Goal: Task Accomplishment & Management: Manage account settings

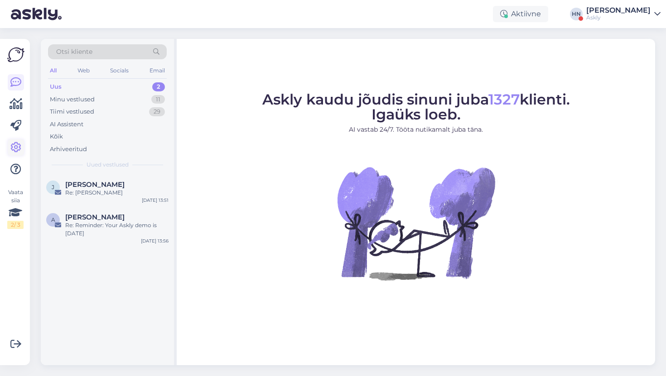
click at [17, 152] on icon at bounding box center [15, 147] width 11 height 11
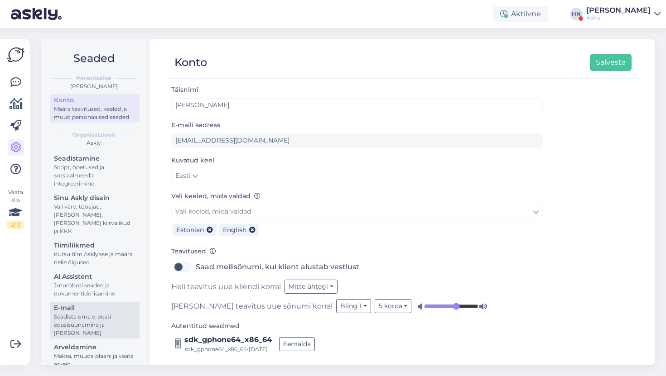
click at [67, 313] on div "Seadista oma e-posti edasisuunamine ja lisa domeenid" at bounding box center [95, 325] width 82 height 24
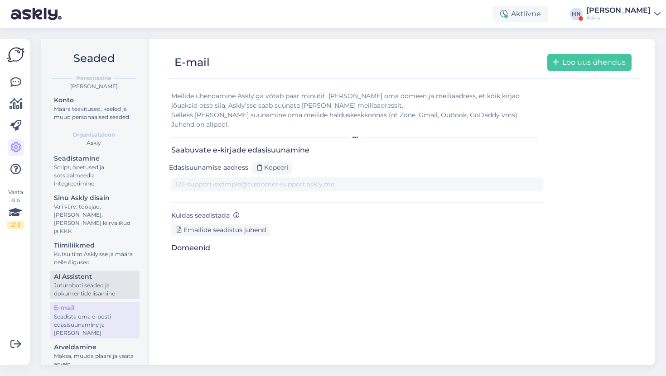
type input "1v4k0lh7cvg-5idk5tdwpr7.support@tickets.askly.me"
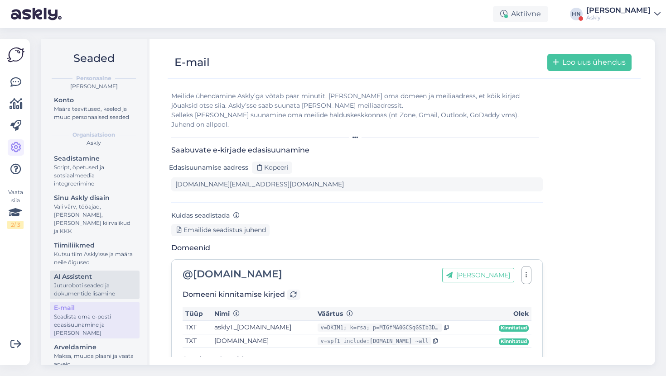
click at [94, 272] on div "AI Assistent" at bounding box center [95, 277] width 82 height 10
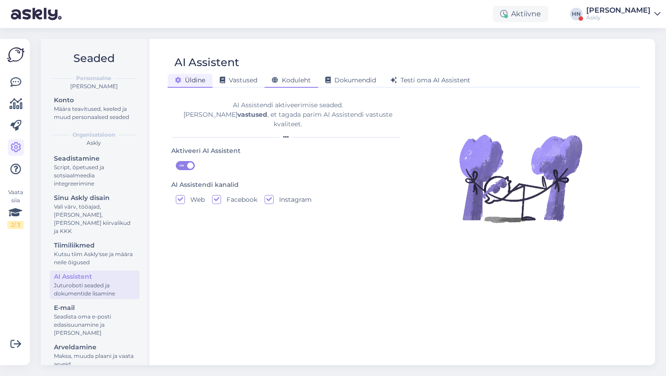
click at [289, 77] on span "Koduleht" at bounding box center [291, 80] width 39 height 8
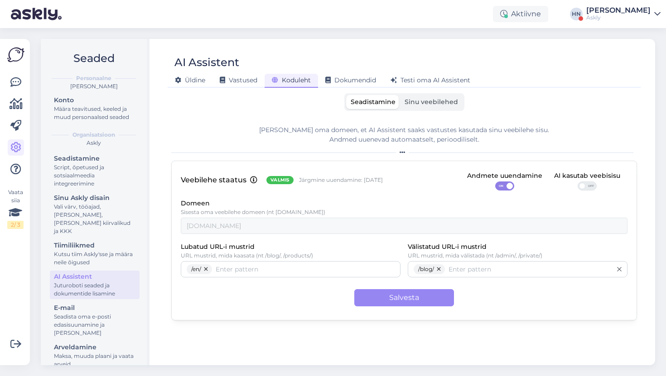
click at [401, 93] on div "Seadistamine Sinu veebilehed" at bounding box center [404, 102] width 120 height 18
click at [411, 98] on span "Sinu veebilehed" at bounding box center [430, 102] width 53 height 8
click at [400, 95] on input "Sinu veebilehed" at bounding box center [400, 95] width 0 height 0
